Goal: Task Accomplishment & Management: Use online tool/utility

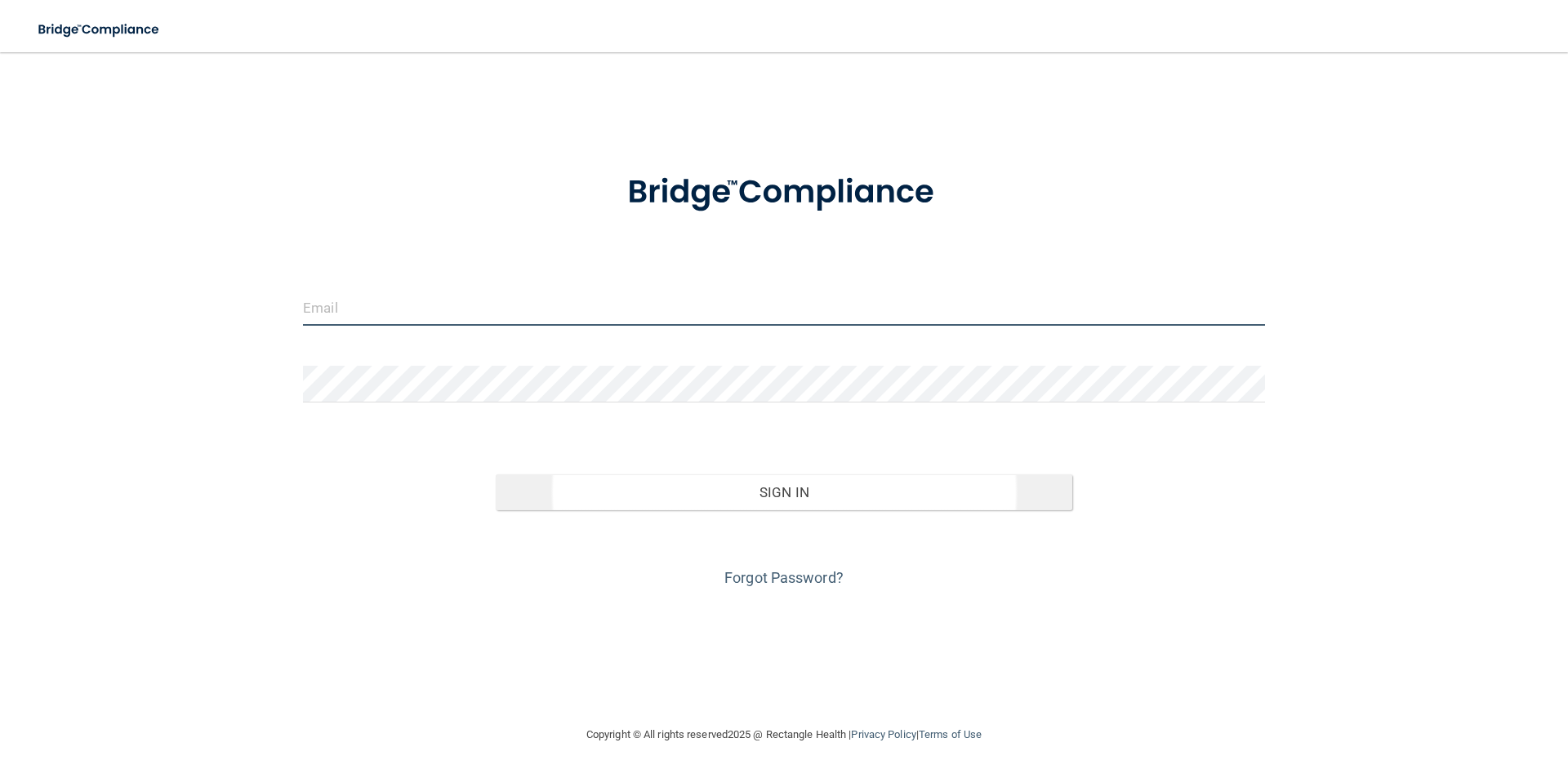
type input "[EMAIL_ADDRESS][DOMAIN_NAME]"
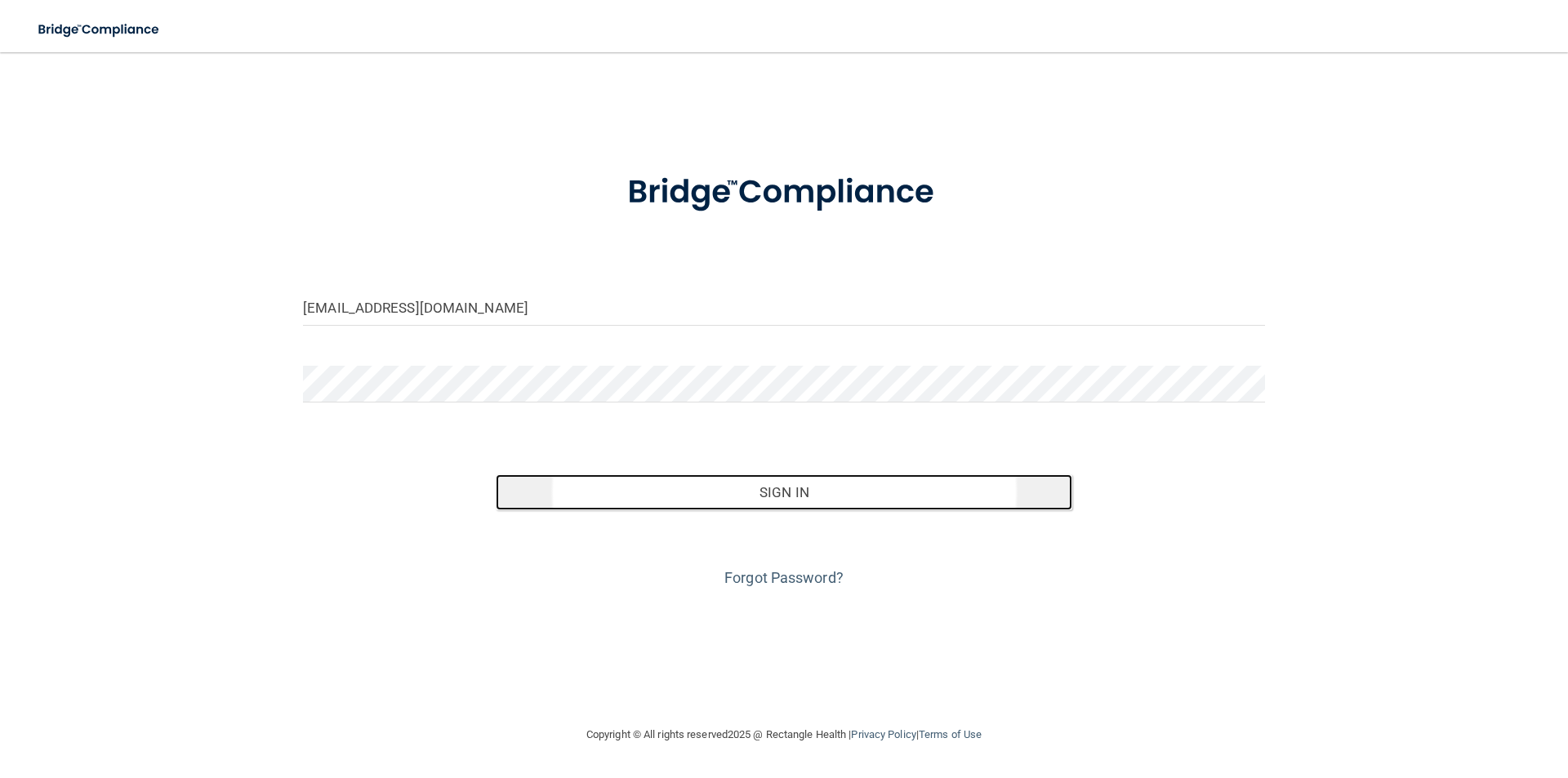
click at [726, 505] on button "Sign In" at bounding box center [784, 492] width 578 height 36
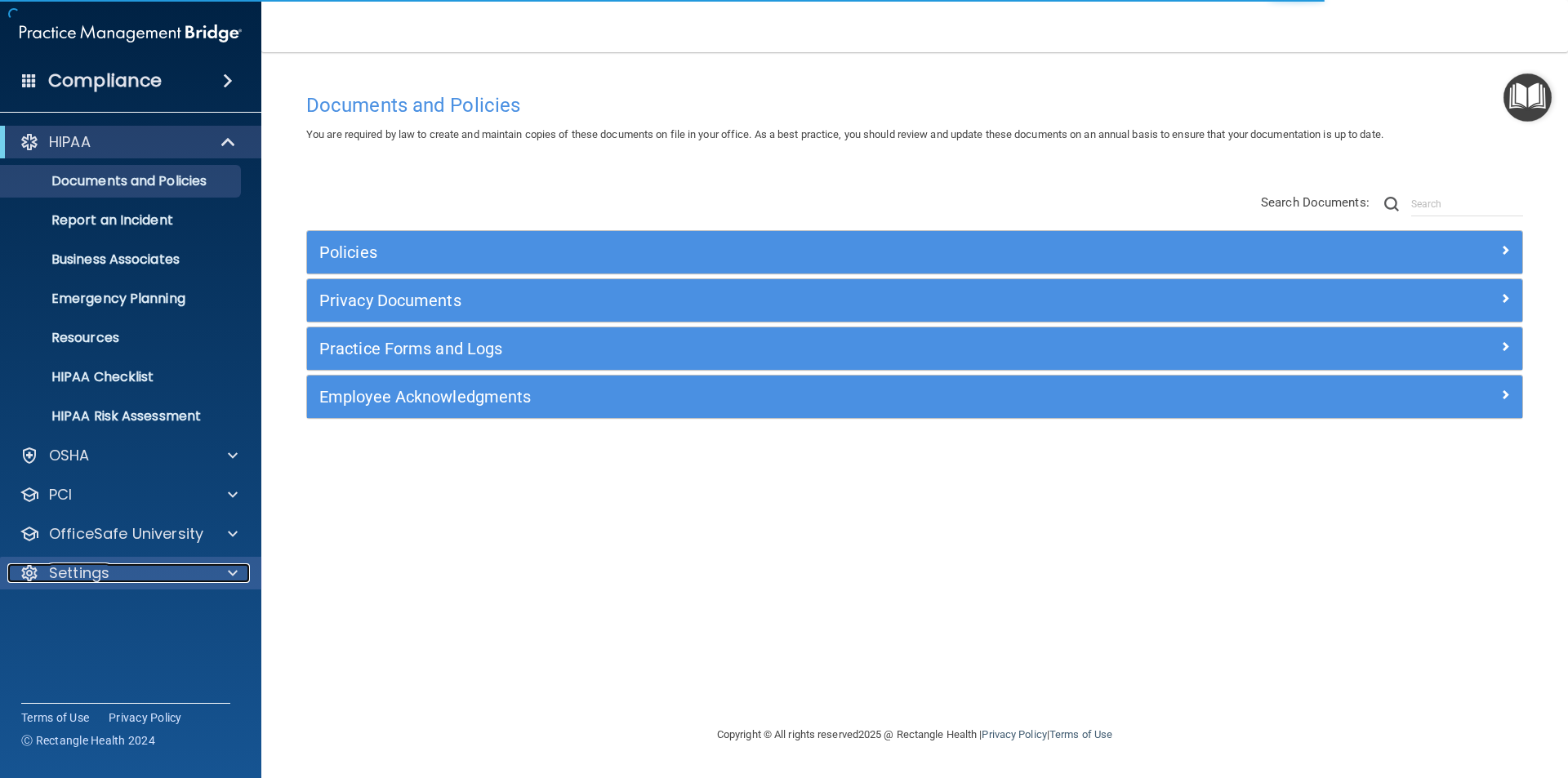
click at [166, 567] on div "Settings" at bounding box center [108, 573] width 202 height 20
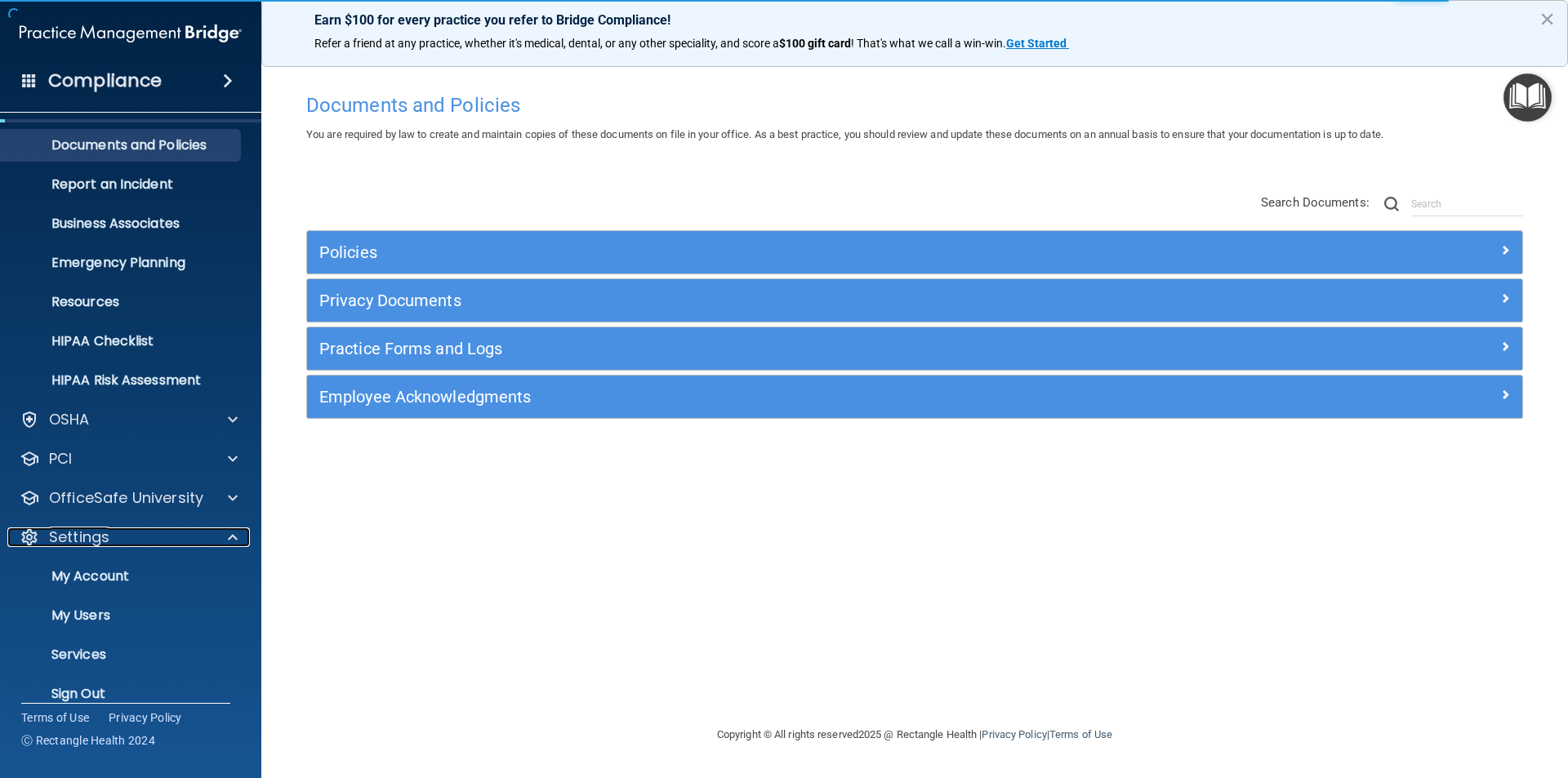
scroll to position [56, 0]
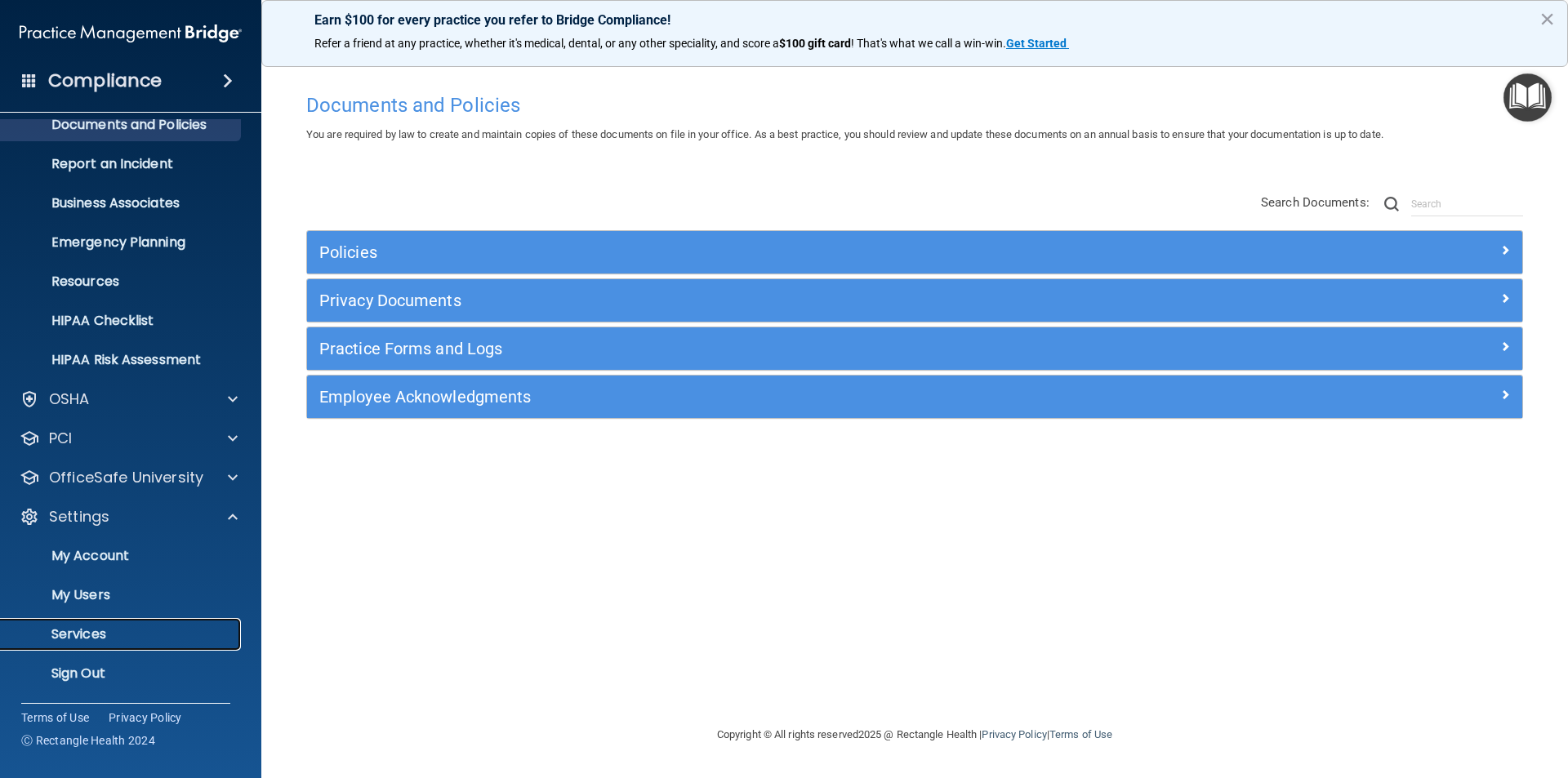
click at [88, 635] on p "Services" at bounding box center [122, 635] width 223 height 16
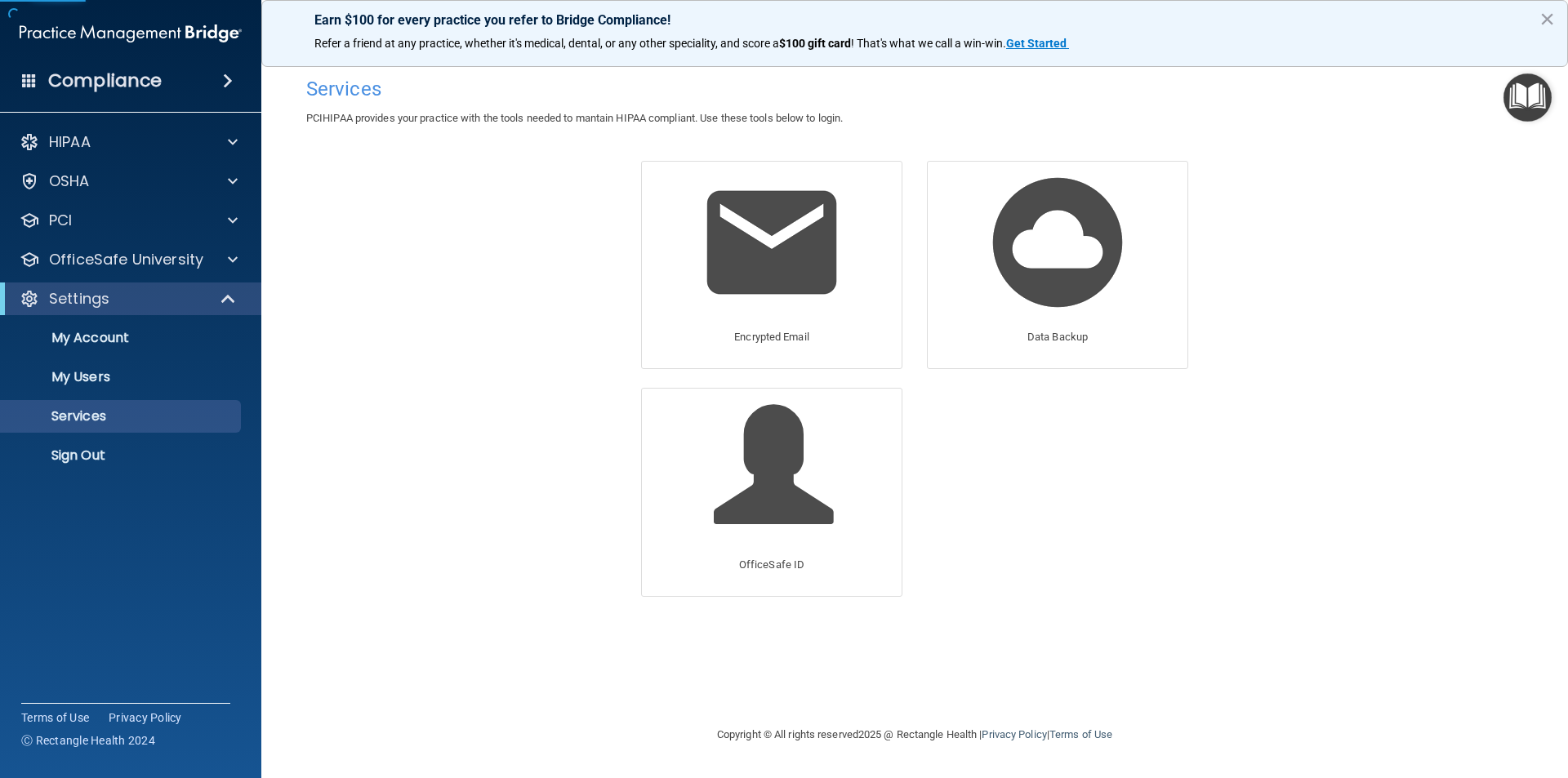
click at [920, 260] on div "Data Backup" at bounding box center [1057, 274] width 286 height 227
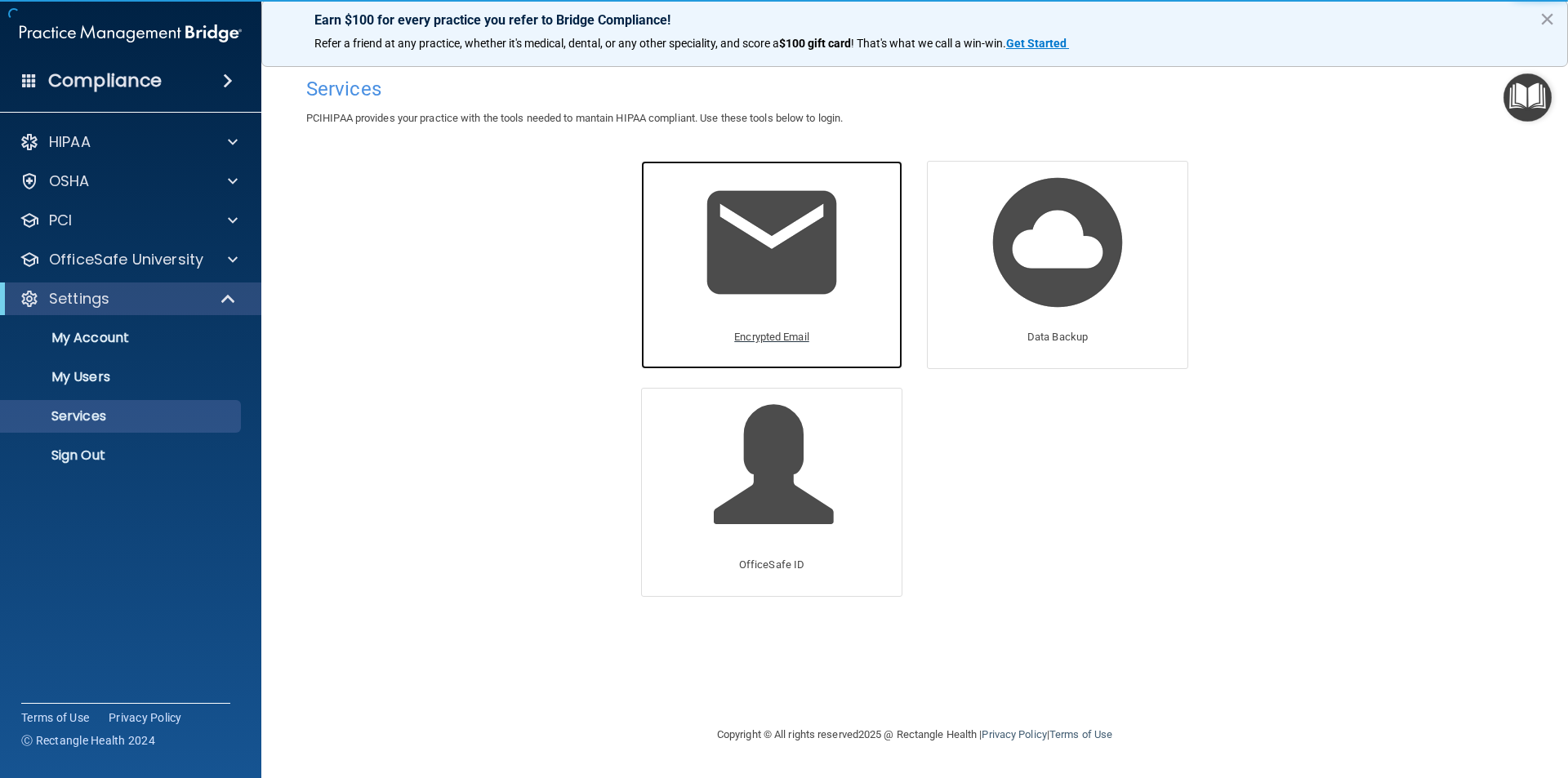
click at [771, 280] on img at bounding box center [772, 242] width 155 height 155
